Goal: Information Seeking & Learning: Learn about a topic

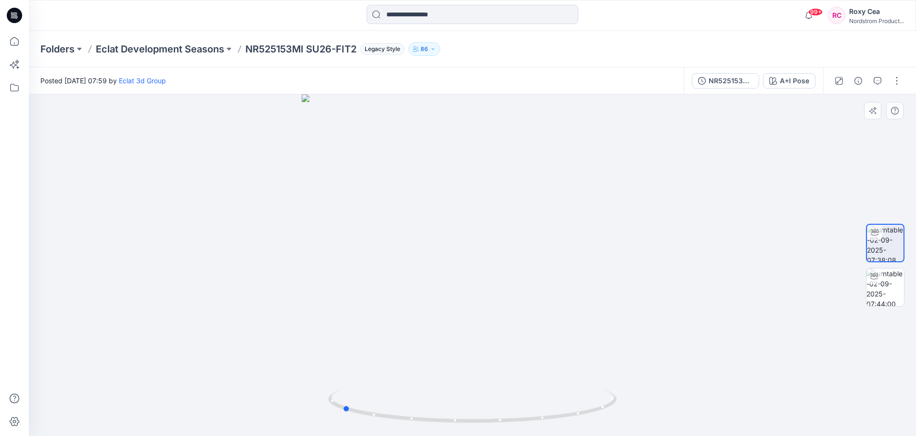
drag, startPoint x: 507, startPoint y: 337, endPoint x: 377, endPoint y: 333, distance: 130.4
click at [377, 333] on div at bounding box center [472, 264] width 887 height 341
click at [878, 292] on img at bounding box center [885, 287] width 38 height 38
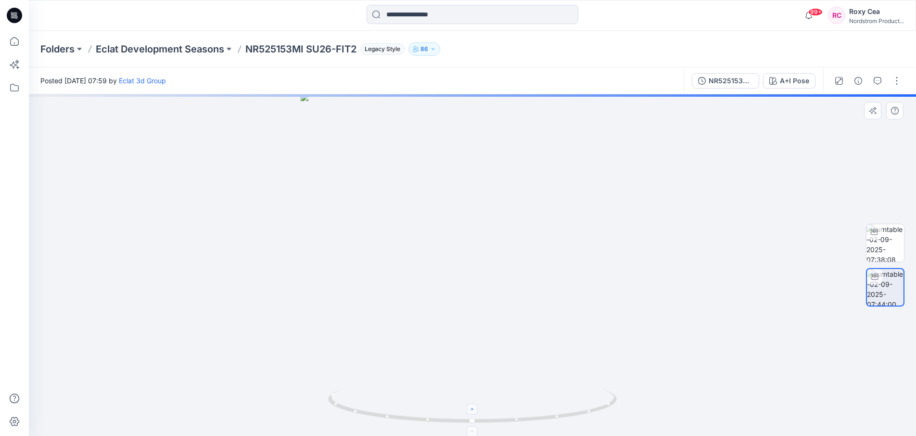
click at [474, 413] on div at bounding box center [472, 408] width 11 height 11
click at [473, 413] on div at bounding box center [472, 408] width 11 height 11
click at [473, 409] on icon at bounding box center [473, 409] width 6 height 6
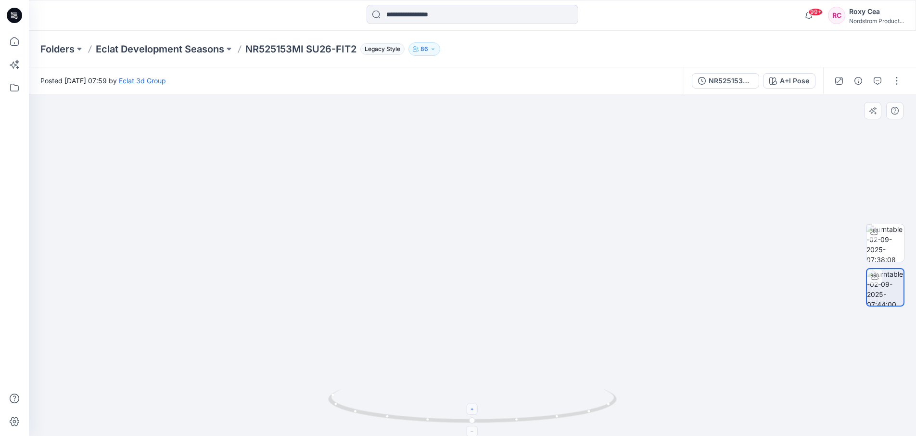
click at [473, 409] on icon at bounding box center [473, 409] width 6 height 6
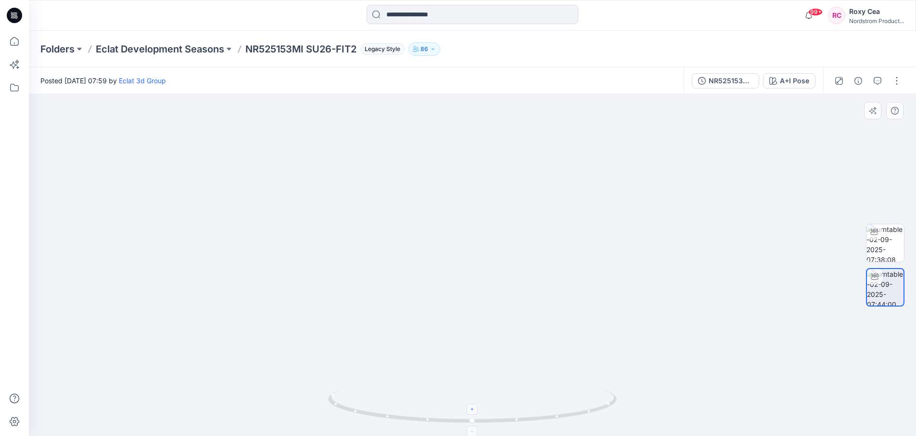
click at [473, 409] on icon at bounding box center [473, 409] width 6 height 6
click at [473, 409] on foreignobject at bounding box center [472, 408] width 11 height 11
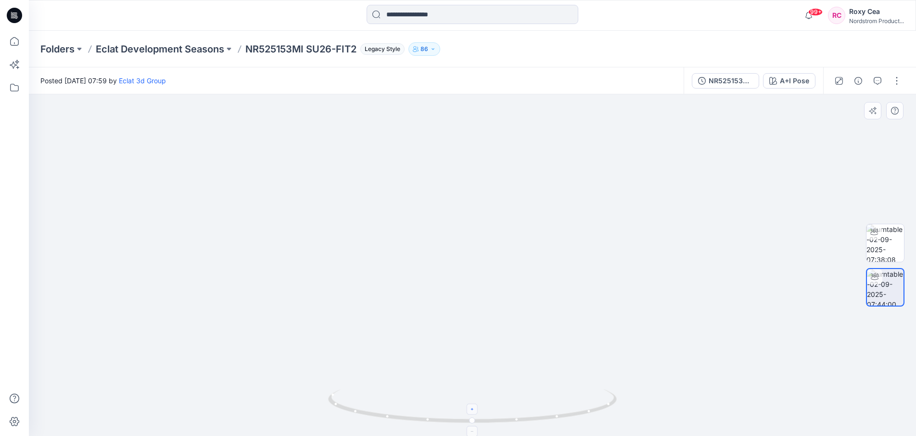
click at [473, 409] on foreignobject at bounding box center [472, 408] width 11 height 11
click at [474, 410] on icon at bounding box center [473, 407] width 291 height 36
drag, startPoint x: 439, startPoint y: 261, endPoint x: 524, endPoint y: 264, distance: 84.7
click at [524, 264] on img at bounding box center [472, 244] width 430 height 383
drag, startPoint x: 492, startPoint y: 256, endPoint x: 374, endPoint y: 247, distance: 118.6
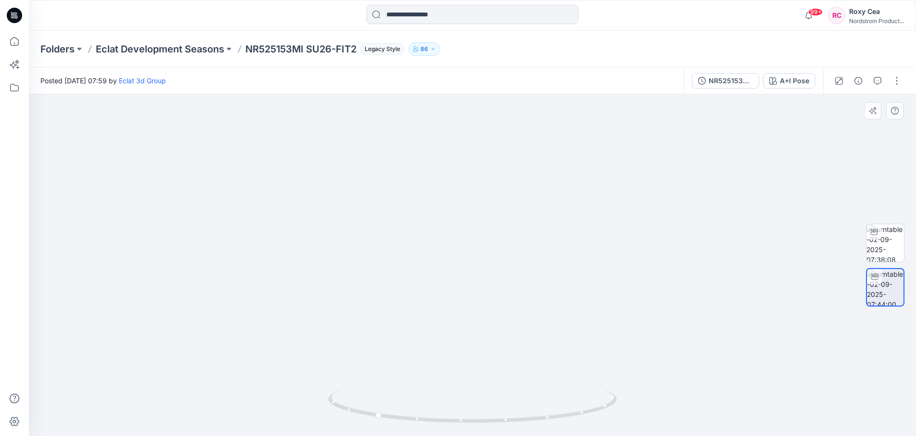
click at [374, 247] on img at bounding box center [472, 240] width 430 height 392
drag, startPoint x: 425, startPoint y: 293, endPoint x: 439, endPoint y: 367, distance: 75.9
click at [333, 293] on img at bounding box center [472, 239] width 430 height 393
drag, startPoint x: 539, startPoint y: 418, endPoint x: 221, endPoint y: 385, distance: 319.6
click at [221, 385] on div at bounding box center [472, 264] width 887 height 341
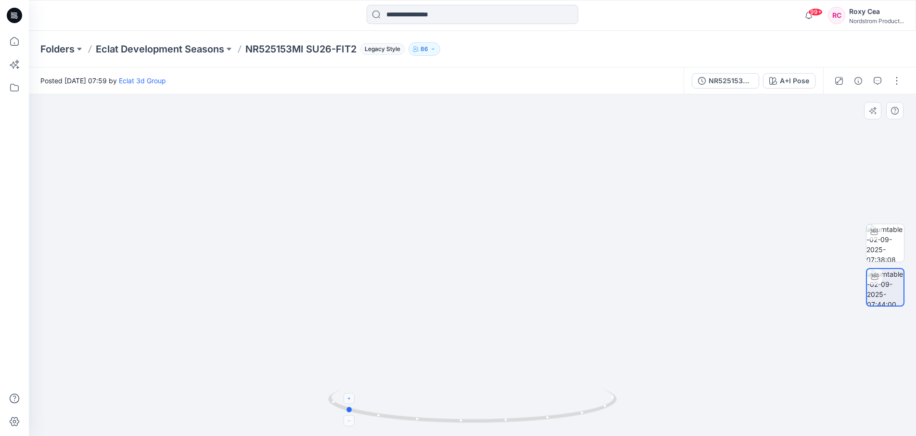
click at [467, 410] on icon at bounding box center [473, 407] width 291 height 36
click at [481, 385] on img at bounding box center [472, 239] width 430 height 393
click at [466, 422] on icon at bounding box center [473, 407] width 291 height 36
click at [344, 401] on foreignobject at bounding box center [348, 397] width 11 height 11
click at [346, 399] on foreignobject at bounding box center [348, 397] width 11 height 11
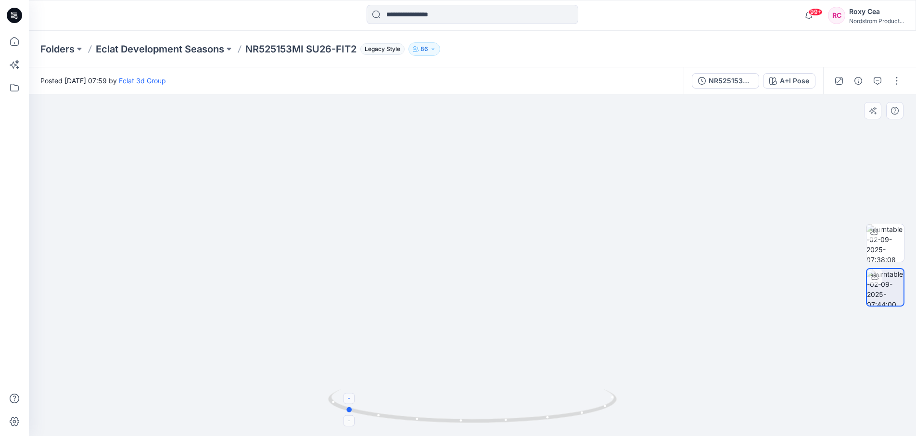
click at [346, 398] on foreignobject at bounding box center [348, 397] width 11 height 11
click at [347, 398] on foreignobject at bounding box center [348, 397] width 11 height 11
click at [348, 398] on foreignobject at bounding box center [348, 397] width 11 height 11
click at [353, 399] on foreignobject at bounding box center [348, 397] width 11 height 11
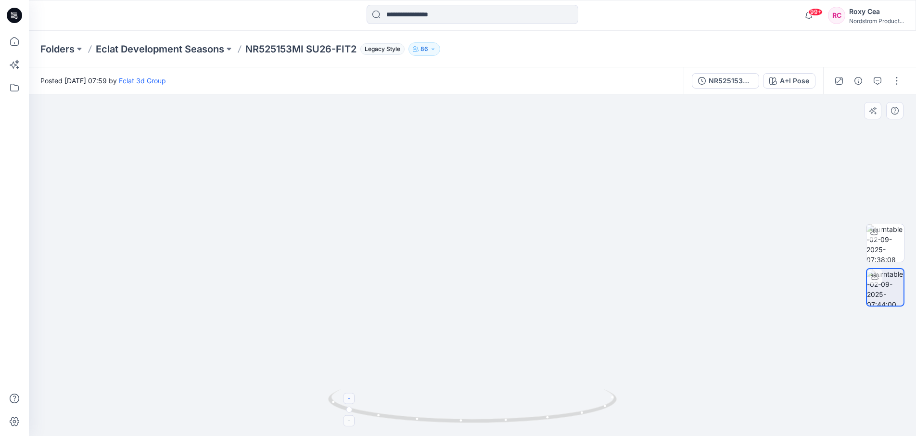
click at [350, 398] on foreignobject at bounding box center [348, 397] width 11 height 11
drag, startPoint x: 456, startPoint y: 416, endPoint x: 582, endPoint y: 402, distance: 126.8
click at [582, 402] on icon at bounding box center [473, 407] width 291 height 36
click at [898, 243] on img at bounding box center [885, 243] width 38 height 38
click at [512, 209] on div at bounding box center [472, 264] width 887 height 341
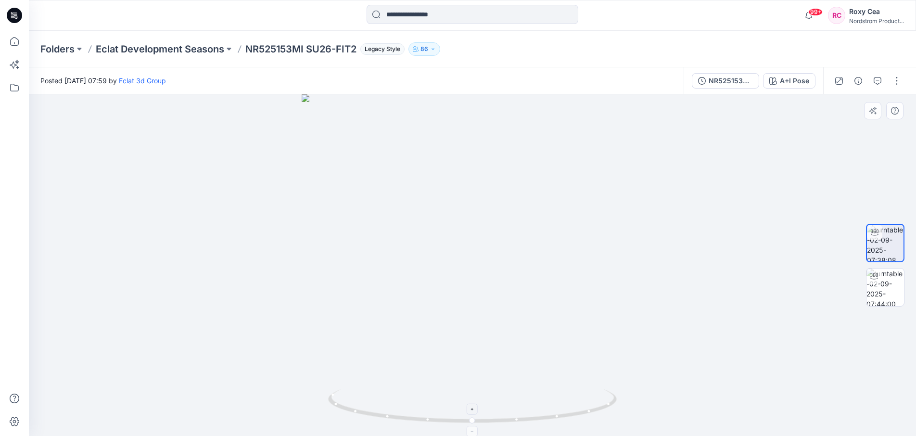
click at [474, 409] on icon at bounding box center [473, 409] width 6 height 6
click at [474, 409] on foreignobject at bounding box center [472, 408] width 11 height 11
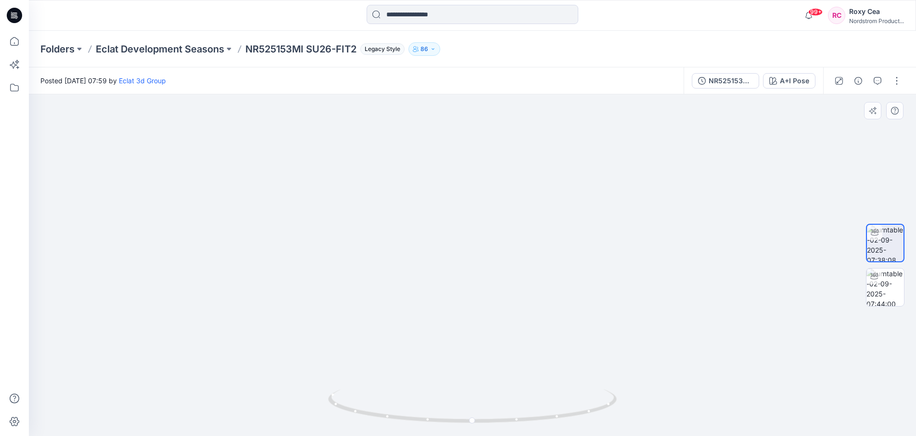
drag, startPoint x: 541, startPoint y: 199, endPoint x: 455, endPoint y: 199, distance: 85.6
click at [455, 199] on img at bounding box center [472, 243] width 430 height 386
drag, startPoint x: 482, startPoint y: 252, endPoint x: 425, endPoint y: 243, distance: 58.3
click at [425, 243] on img at bounding box center [472, 239] width 430 height 394
drag, startPoint x: 567, startPoint y: 415, endPoint x: 448, endPoint y: 409, distance: 119.9
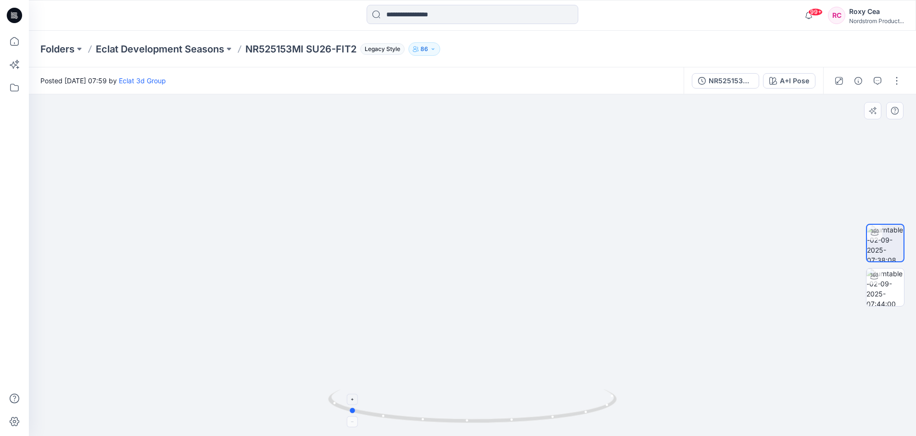
click at [448, 409] on icon at bounding box center [473, 407] width 291 height 36
drag, startPoint x: 486, startPoint y: 136, endPoint x: 562, endPoint y: 175, distance: 85.8
click at [565, 172] on img at bounding box center [472, 258] width 430 height 356
drag, startPoint x: 559, startPoint y: 415, endPoint x: 673, endPoint y: 395, distance: 115.7
click at [665, 407] on div at bounding box center [472, 264] width 887 height 341
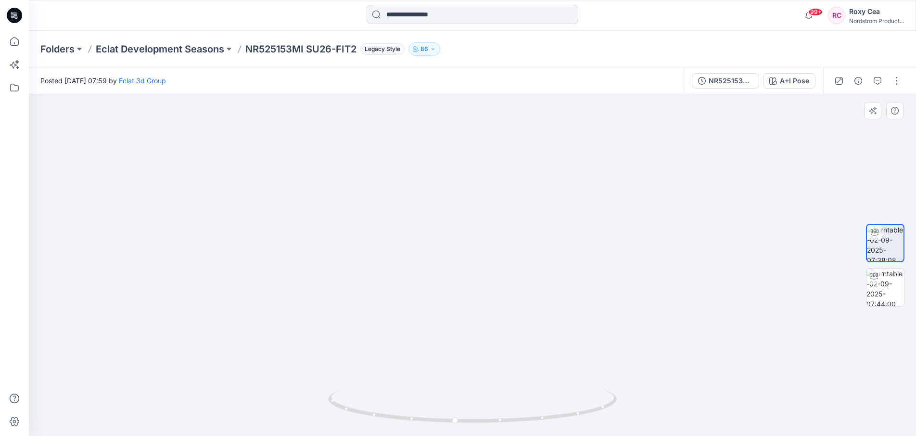
drag, startPoint x: 524, startPoint y: 216, endPoint x: 645, endPoint y: 214, distance: 121.2
click at [645, 214] on img at bounding box center [472, 257] width 430 height 358
drag, startPoint x: 573, startPoint y: 353, endPoint x: 612, endPoint y: 382, distance: 48.2
click at [637, 353] on img at bounding box center [472, 256] width 430 height 361
drag, startPoint x: 468, startPoint y: 423, endPoint x: 805, endPoint y: 389, distance: 337.9
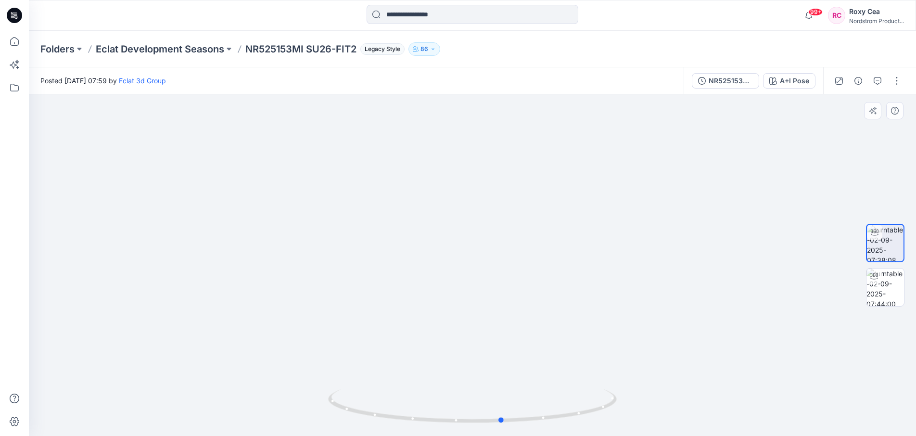
click at [805, 389] on div at bounding box center [472, 264] width 887 height 341
